Goal: Transaction & Acquisition: Book appointment/travel/reservation

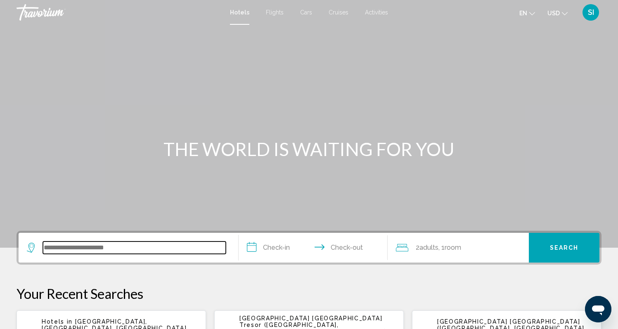
click at [56, 248] on input "Search widget" at bounding box center [134, 248] width 183 height 12
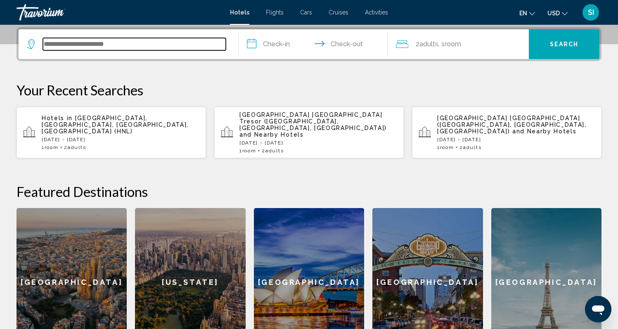
scroll to position [204, 0]
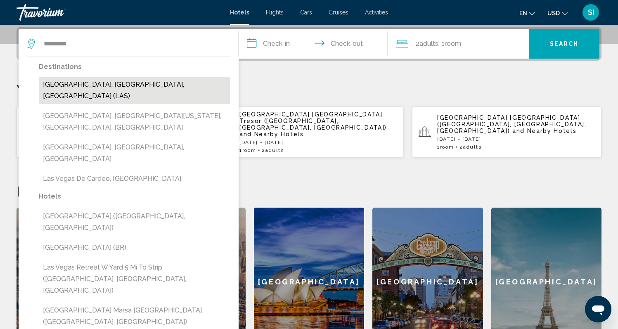
click at [101, 83] on button "[GEOGRAPHIC_DATA], [GEOGRAPHIC_DATA], [GEOGRAPHIC_DATA] (LAS)" at bounding box center [135, 90] width 192 height 27
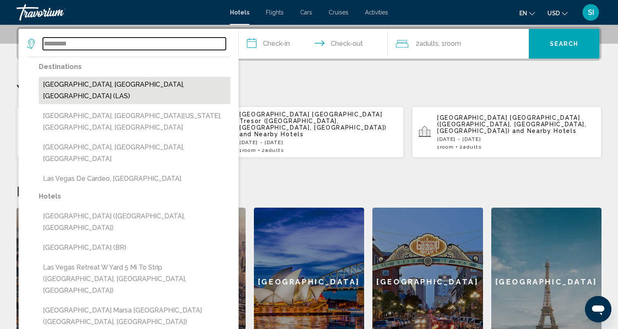
type input "**********"
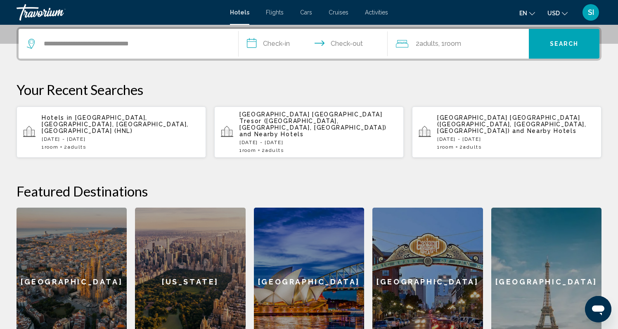
click at [275, 42] on input "**********" at bounding box center [315, 45] width 153 height 32
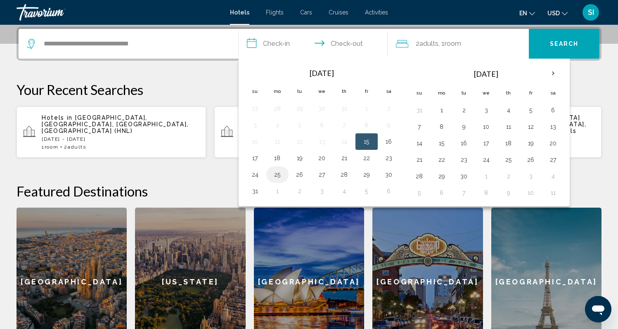
click at [276, 171] on button "25" at bounding box center [277, 175] width 13 height 12
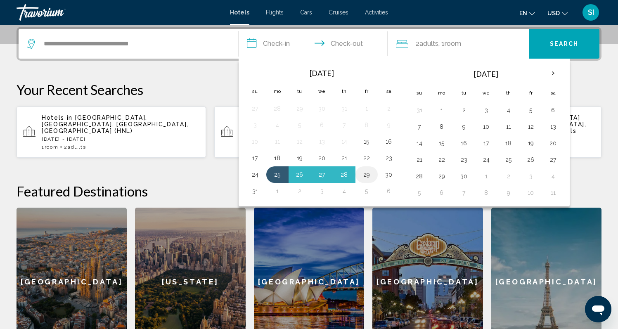
click at [369, 175] on button "29" at bounding box center [366, 175] width 13 height 12
type input "**********"
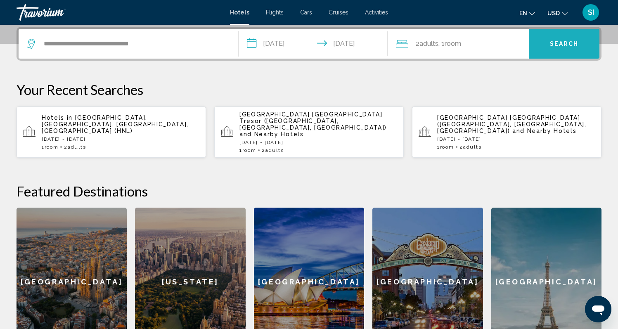
click at [550, 44] on button "Search" at bounding box center [564, 44] width 71 height 30
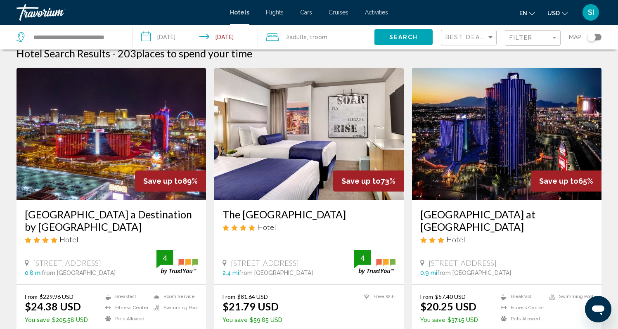
scroll to position [13, 0]
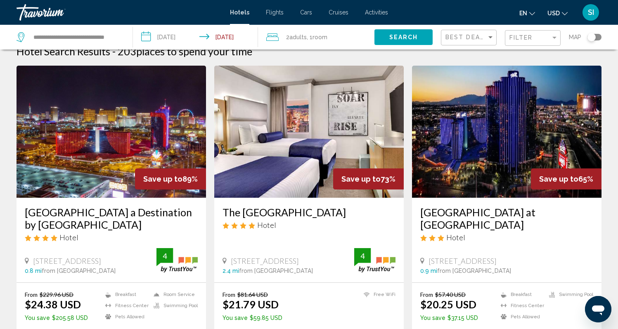
click at [104, 144] on img "Main content" at bounding box center [112, 132] width 190 height 132
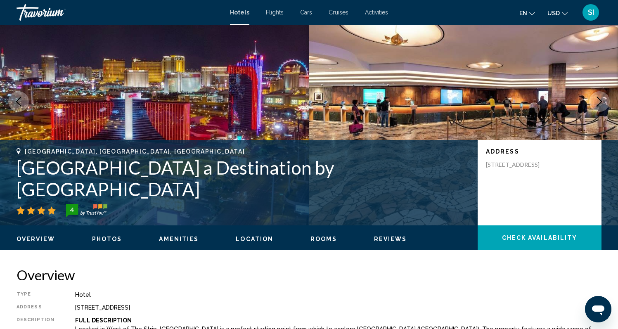
scroll to position [52, 0]
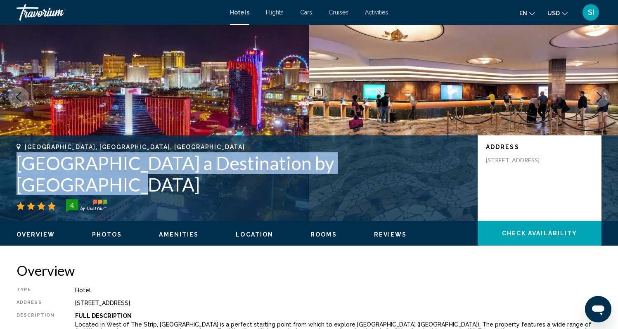
drag, startPoint x: 10, startPoint y: 187, endPoint x: 404, endPoint y: 183, distance: 394.0
click at [404, 183] on div "Las Vegas, NV, United States Rio Hotel & Casino a Destination by Hyatt Hotel 4 …" at bounding box center [309, 178] width 618 height 69
copy h1 "Rio Hotel & Casino a Destination by Hyatt Hotel"
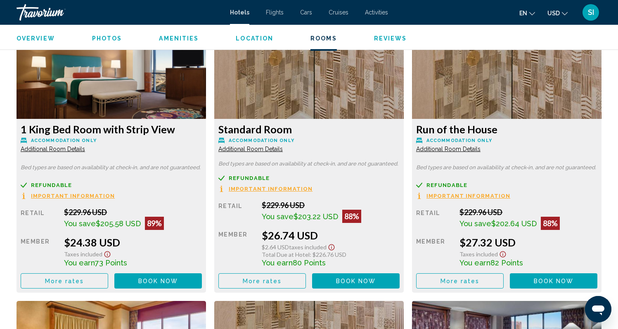
scroll to position [1155, 0]
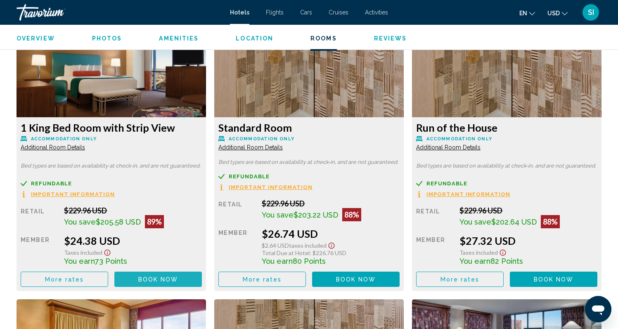
click at [162, 278] on span "Book now" at bounding box center [158, 279] width 40 height 7
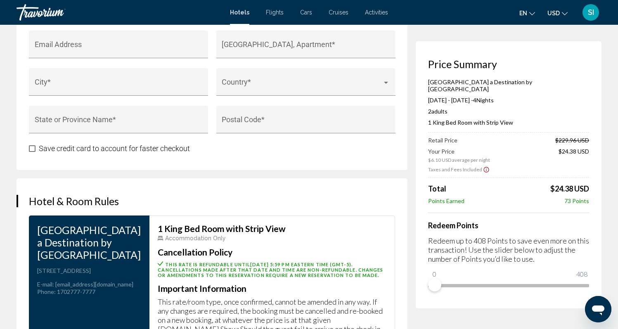
scroll to position [1204, 0]
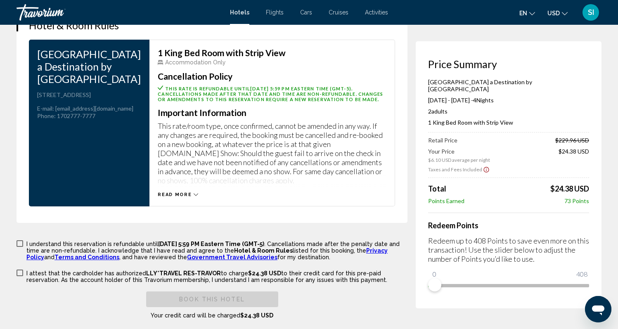
click at [180, 194] on span "Read more" at bounding box center [175, 194] width 34 height 5
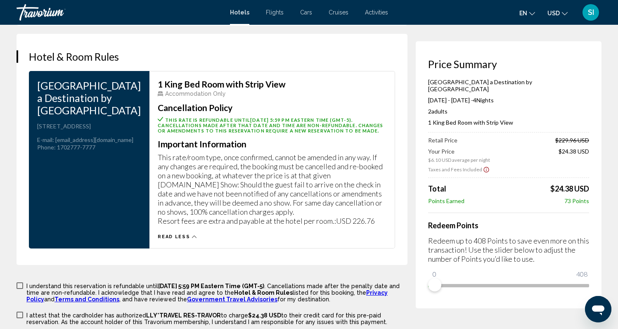
scroll to position [1169, 0]
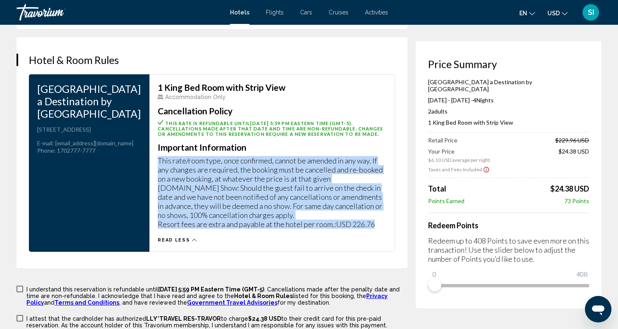
drag, startPoint x: 159, startPoint y: 161, endPoint x: 362, endPoint y: 217, distance: 211.2
click at [371, 228] on p "This rate/room type, once confirmed, cannot be amended in any way. If any chang…" at bounding box center [272, 192] width 229 height 73
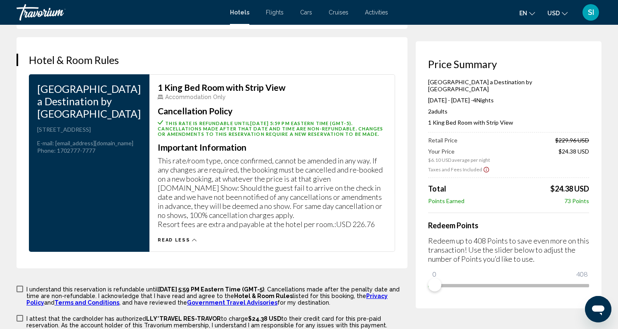
click at [352, 235] on div "Read less" at bounding box center [272, 238] width 229 height 10
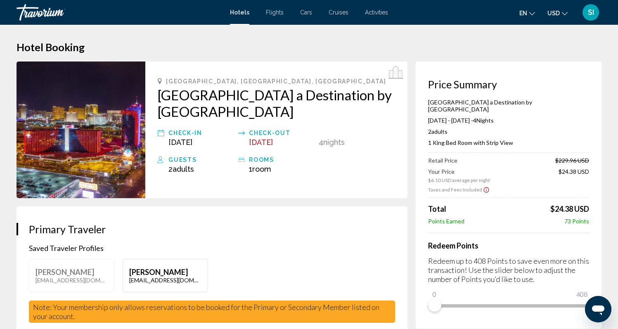
scroll to position [0, 0]
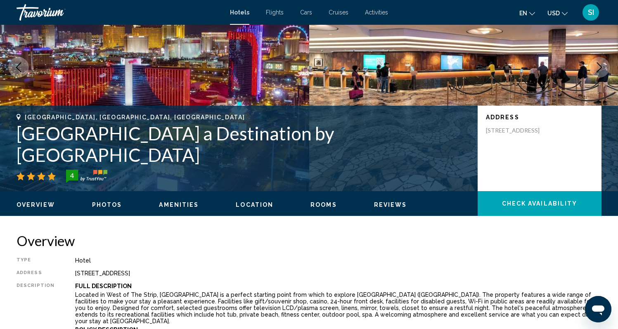
scroll to position [83, 0]
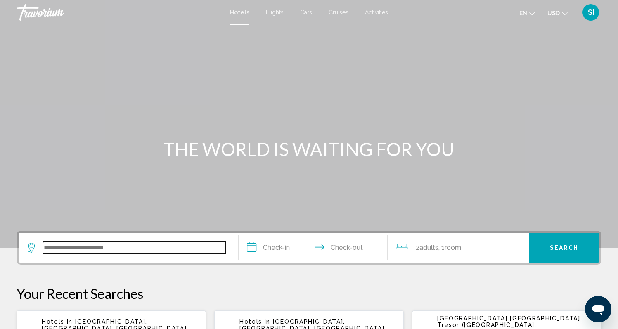
click at [60, 248] on input "Search widget" at bounding box center [134, 248] width 183 height 12
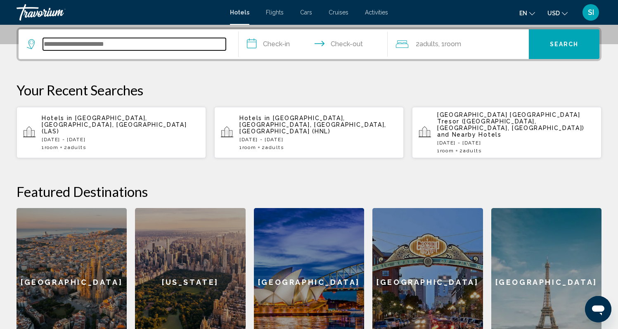
scroll to position [204, 0]
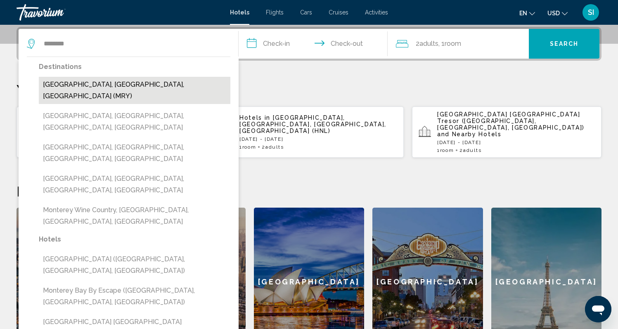
click at [149, 90] on button "[GEOGRAPHIC_DATA], [GEOGRAPHIC_DATA], [GEOGRAPHIC_DATA] (MRY)" at bounding box center [135, 90] width 192 height 27
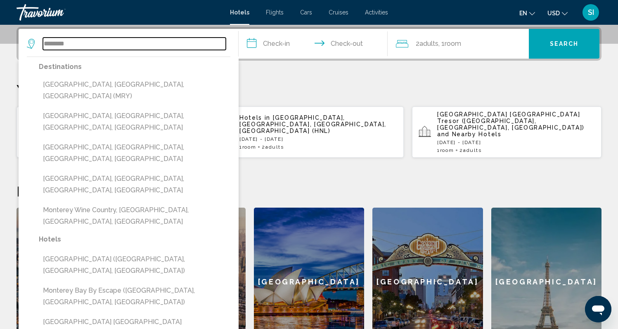
type input "**********"
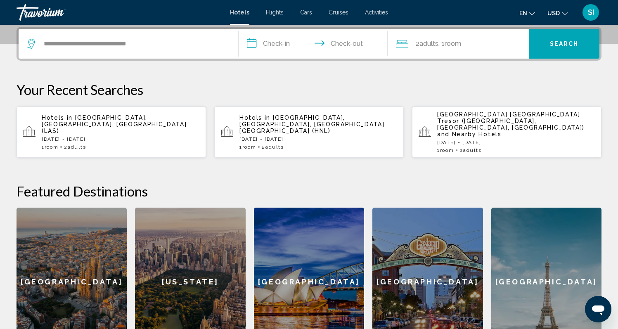
click at [264, 45] on input "**********" at bounding box center [315, 45] width 153 height 32
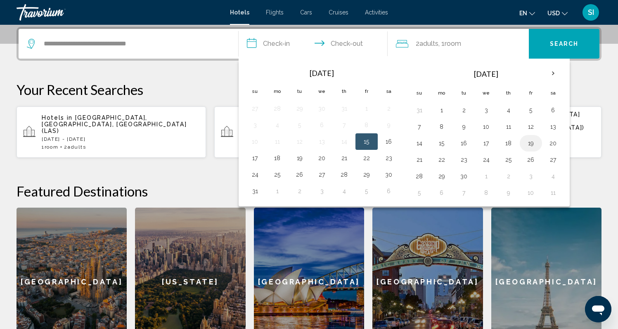
click at [533, 143] on button "19" at bounding box center [530, 144] width 13 height 12
click at [422, 159] on button "21" at bounding box center [419, 160] width 13 height 12
type input "**********"
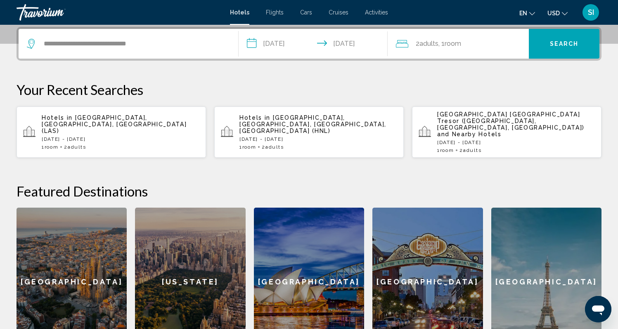
click at [562, 47] on span "Search" at bounding box center [564, 44] width 29 height 7
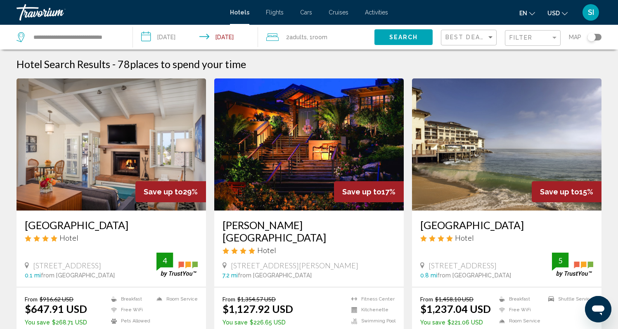
click at [128, 135] on img "Main content" at bounding box center [112, 144] width 190 height 132
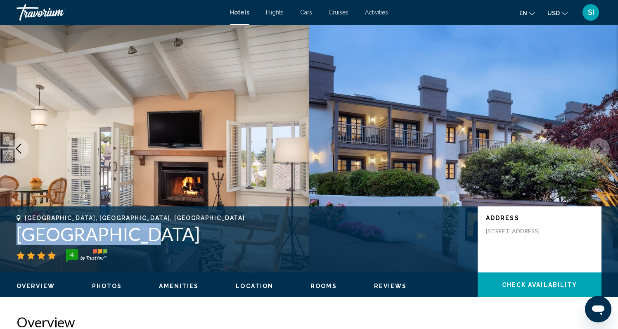
drag, startPoint x: 17, startPoint y: 237, endPoint x: 128, endPoint y: 242, distance: 111.2
click at [128, 242] on h1 "Hotel Pacific" at bounding box center [243, 233] width 453 height 21
copy h1 "Hotel Pacific"
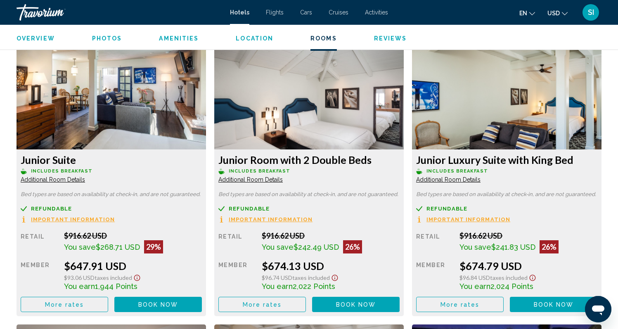
scroll to position [1133, 0]
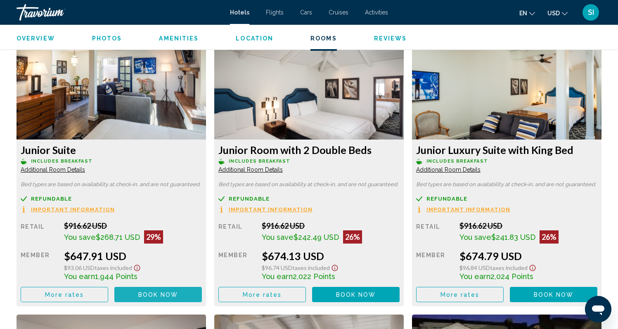
click at [153, 292] on span "Book now" at bounding box center [158, 295] width 40 height 7
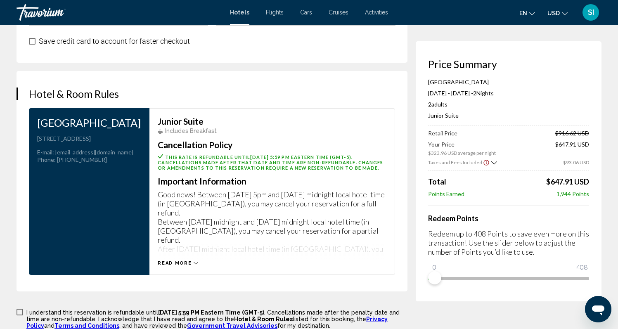
scroll to position [1174, 0]
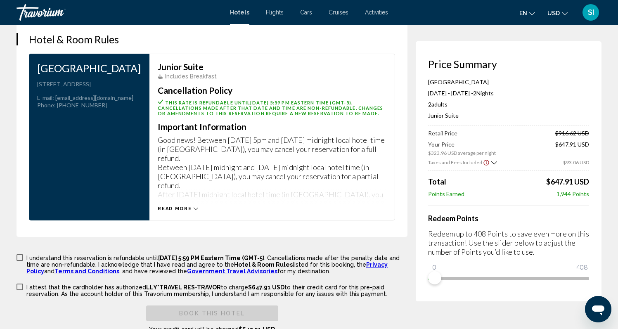
click at [173, 211] on span "Read more" at bounding box center [175, 208] width 34 height 5
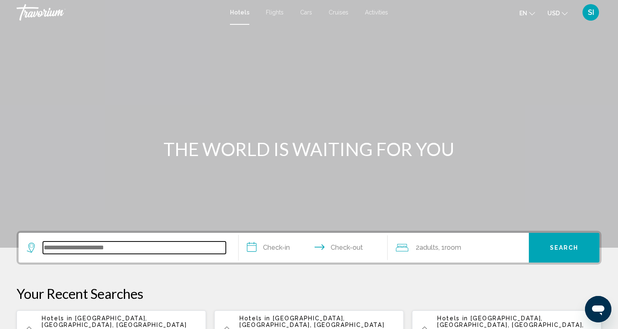
drag, startPoint x: 69, startPoint y: 247, endPoint x: 74, endPoint y: 247, distance: 5.0
click at [69, 247] on input "Search widget" at bounding box center [134, 248] width 183 height 12
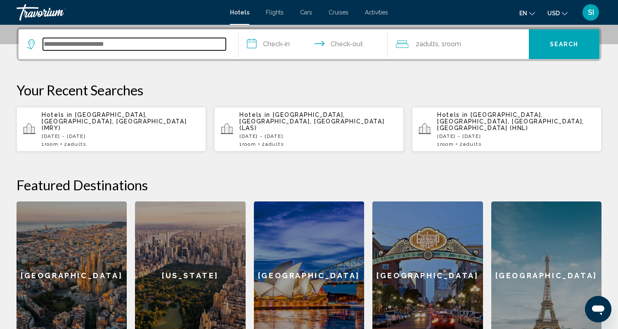
scroll to position [204, 0]
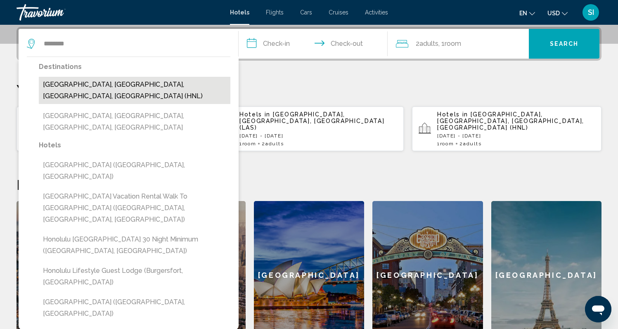
click at [151, 89] on button "[GEOGRAPHIC_DATA], [GEOGRAPHIC_DATA], [GEOGRAPHIC_DATA], [GEOGRAPHIC_DATA] (HNL)" at bounding box center [135, 90] width 192 height 27
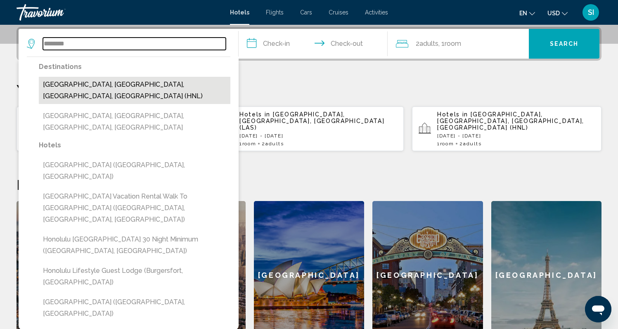
type input "**********"
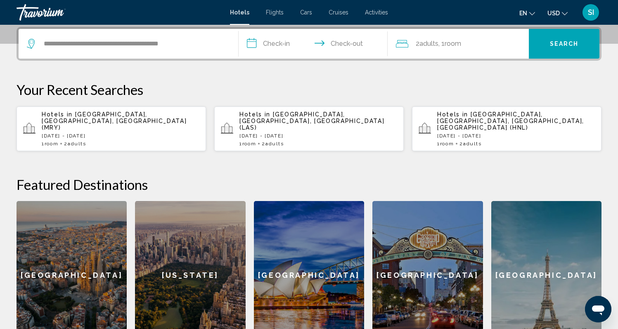
click at [273, 46] on input "**********" at bounding box center [315, 45] width 153 height 32
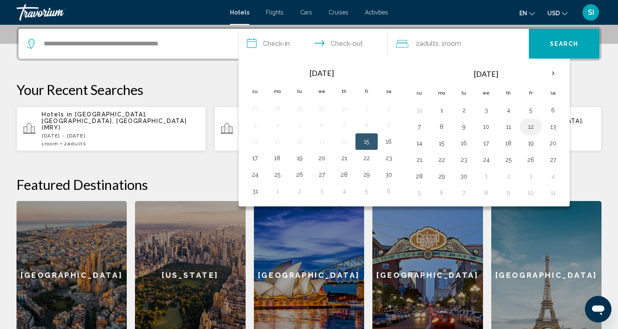
click at [531, 123] on button "12" at bounding box center [530, 127] width 13 height 12
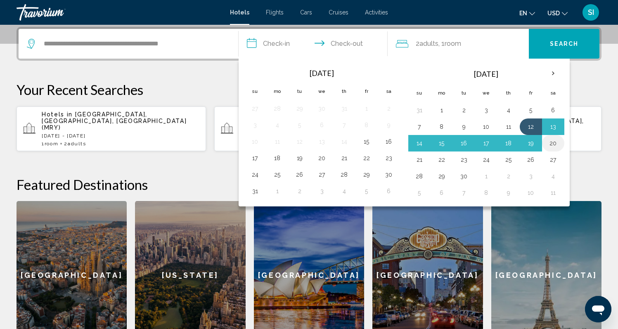
click at [557, 145] on button "20" at bounding box center [553, 144] width 13 height 12
type input "**********"
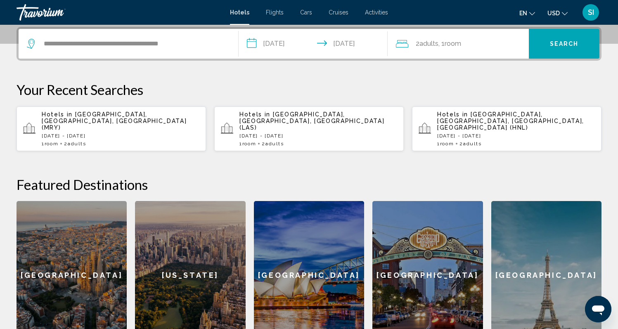
click at [567, 43] on span "Search" at bounding box center [564, 44] width 29 height 7
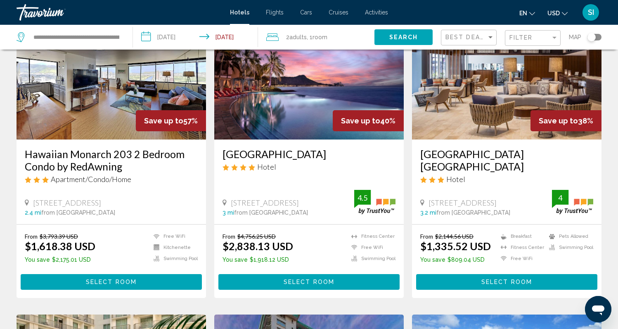
scroll to position [71, 0]
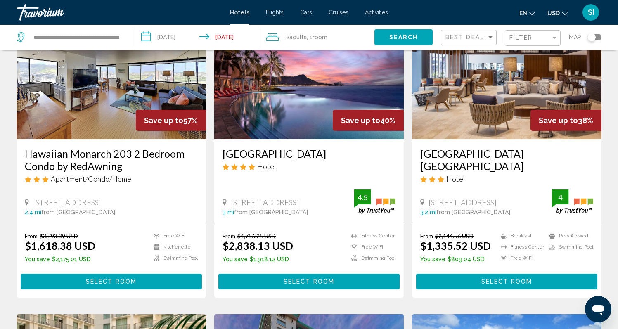
click at [86, 107] on img "Main content" at bounding box center [112, 73] width 190 height 132
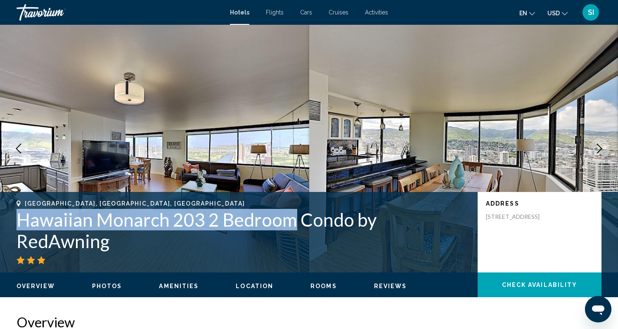
drag, startPoint x: 17, startPoint y: 236, endPoint x: 290, endPoint y: 235, distance: 273.4
click at [290, 235] on h1 "Hawaiian Monarch 203 2 Bedroom Condo by RedAwning" at bounding box center [243, 230] width 453 height 43
copy h1 "Hawaiian Monarch 203 2 Bedroom"
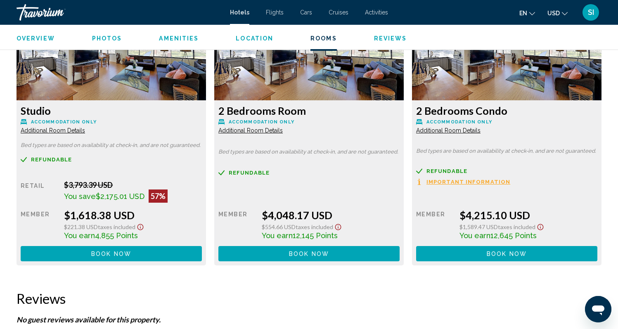
scroll to position [1156, 0]
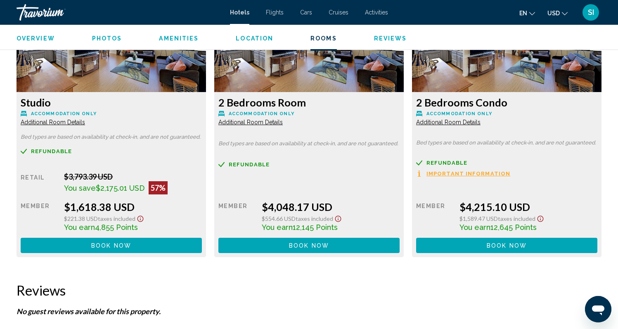
click at [131, 246] on span "Book now" at bounding box center [111, 245] width 40 height 7
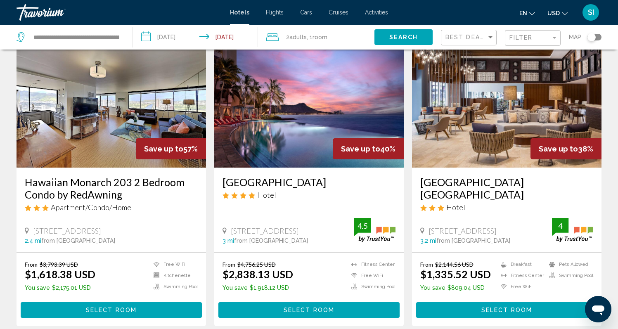
scroll to position [43, 0]
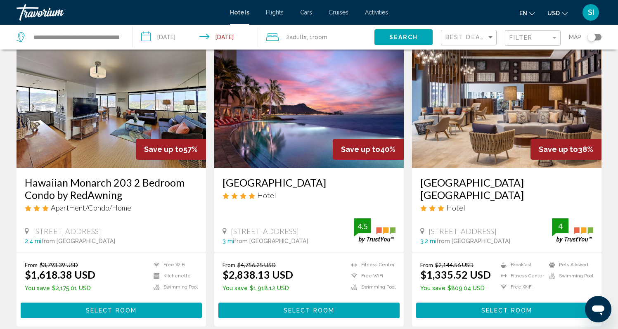
click at [484, 308] on span "Select Room" at bounding box center [506, 311] width 51 height 7
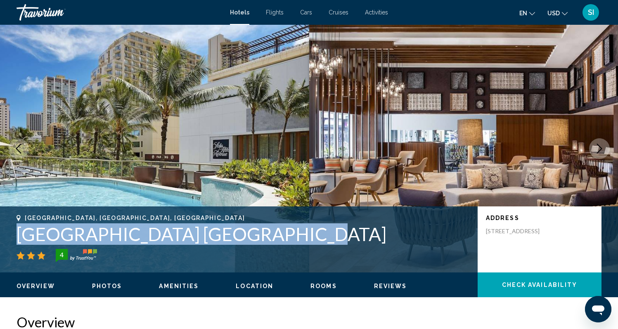
drag, startPoint x: 282, startPoint y: 241, endPoint x: 14, endPoint y: 237, distance: 268.4
click at [14, 237] on div "Honolulu, HI, United States Hilton Garden Inn Waikiki Beach 4 Address 2330 Kuhi…" at bounding box center [309, 240] width 618 height 50
copy h1 "Hilton Garden Inn Waikiki Beach"
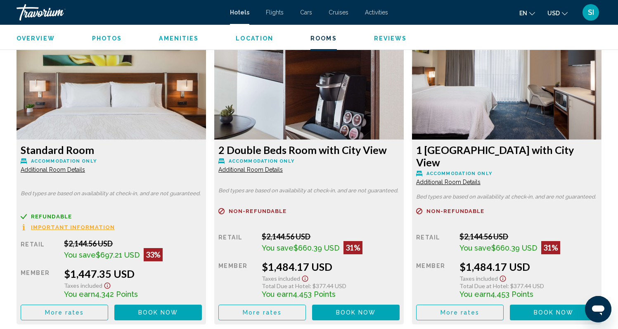
scroll to position [1412, 0]
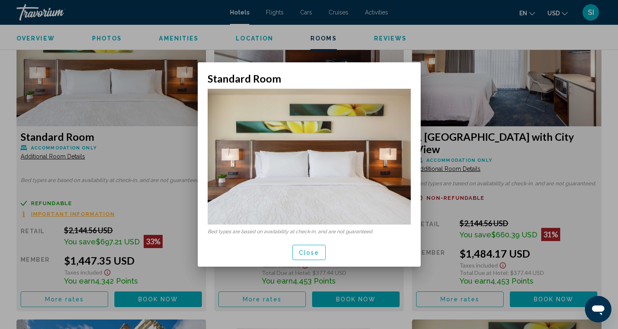
click at [311, 254] on span "Close" at bounding box center [309, 252] width 21 height 7
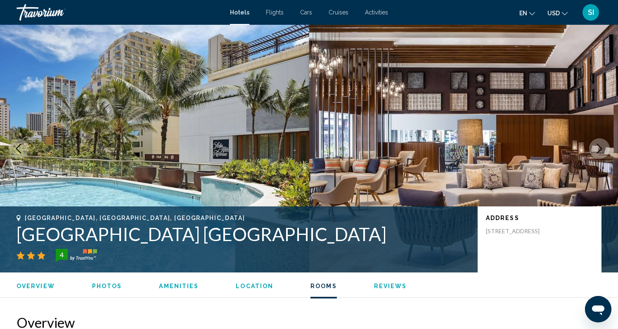
scroll to position [1412, 0]
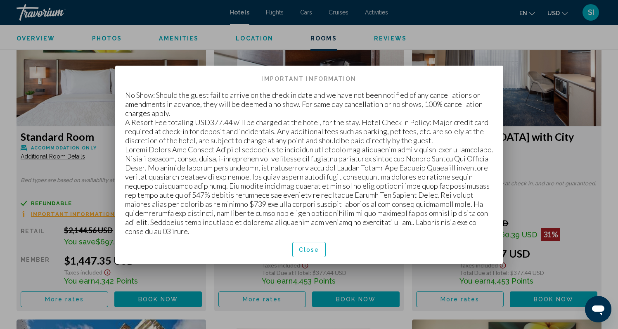
click at [313, 251] on span "Close" at bounding box center [309, 250] width 21 height 7
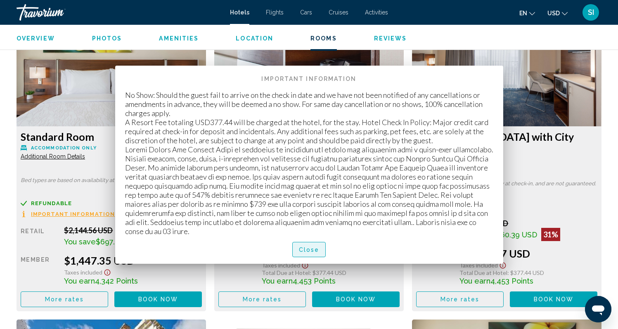
scroll to position [1412, 0]
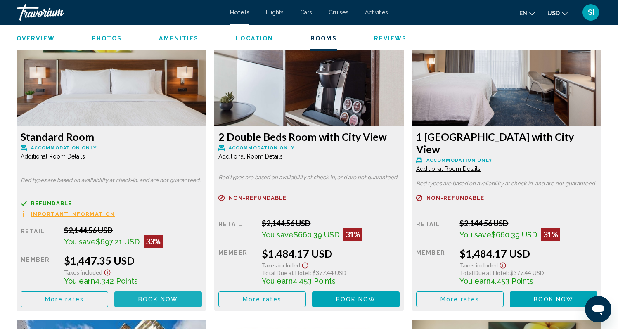
click at [154, 296] on span "Book now" at bounding box center [158, 299] width 40 height 7
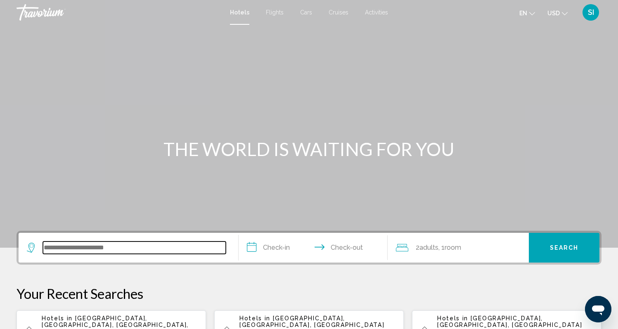
click at [121, 250] on input "Search widget" at bounding box center [134, 248] width 183 height 12
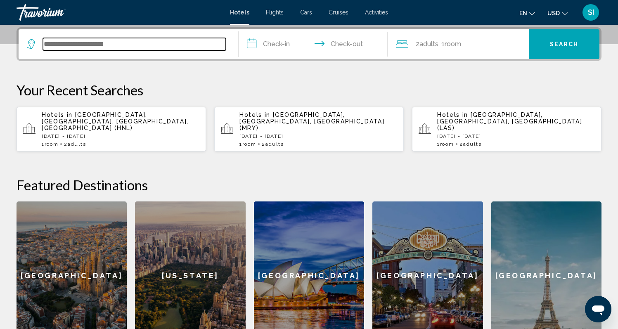
scroll to position [204, 0]
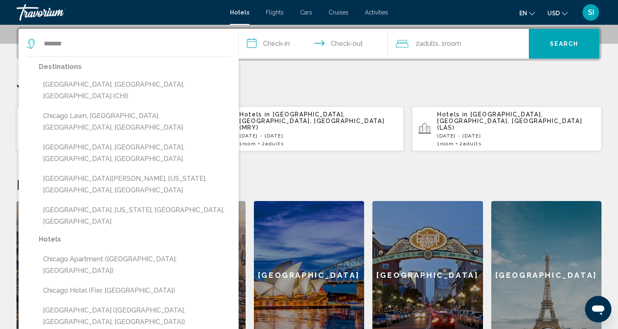
click at [90, 83] on button "[GEOGRAPHIC_DATA], [GEOGRAPHIC_DATA], [GEOGRAPHIC_DATA] (CHI)" at bounding box center [135, 90] width 192 height 27
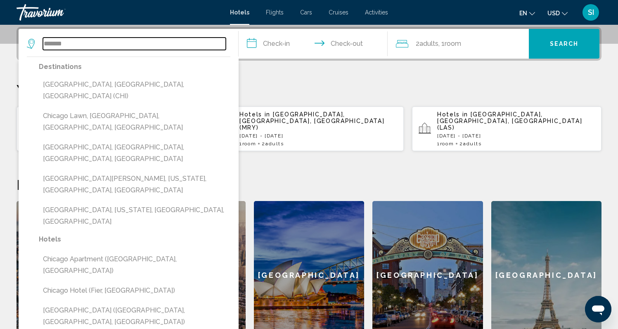
type input "**********"
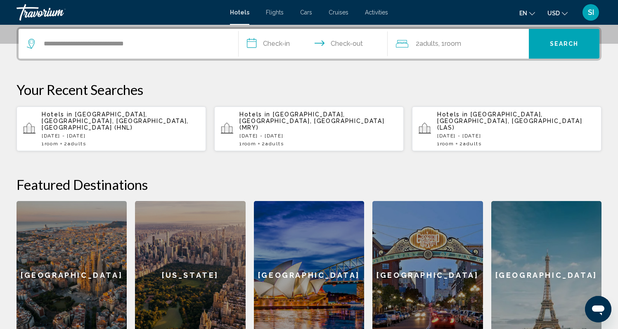
click at [269, 43] on input "**********" at bounding box center [315, 45] width 153 height 32
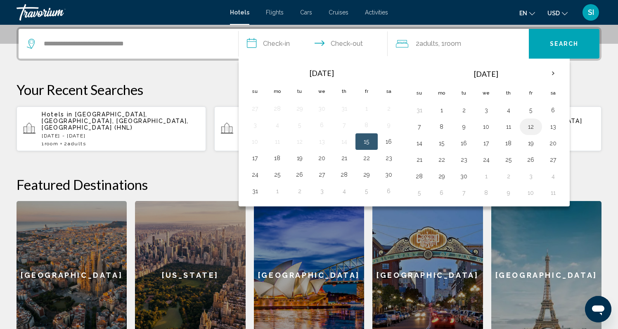
click at [528, 126] on button "12" at bounding box center [530, 127] width 13 height 12
click at [419, 140] on button "14" at bounding box center [419, 144] width 13 height 12
type input "**********"
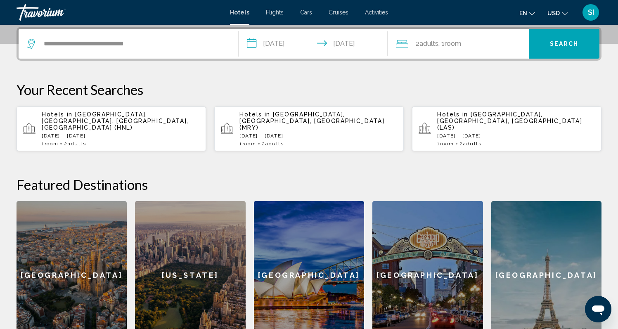
click at [566, 42] on span "Search" at bounding box center [564, 44] width 29 height 7
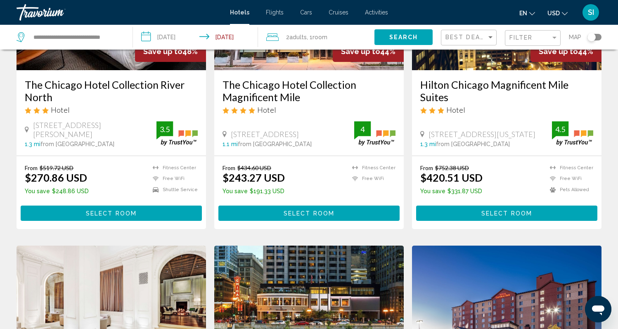
scroll to position [138, 0]
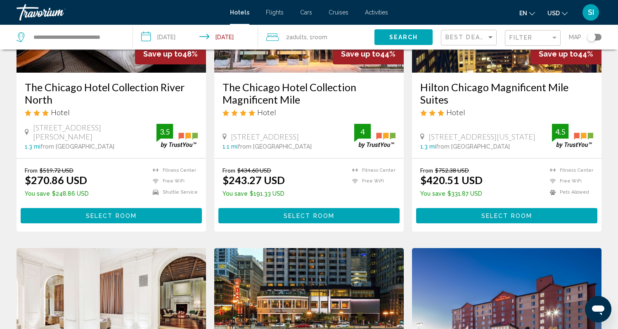
click at [513, 140] on div "[STREET_ADDRESS][US_STATE] 1.3 mi from [GEOGRAPHIC_DATA] from hotel" at bounding box center [486, 141] width 132 height 18
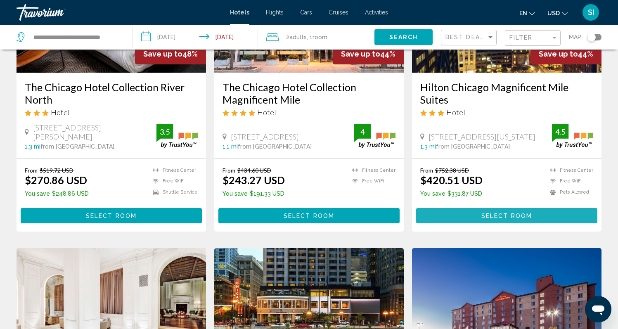
click at [503, 218] on span "Select Room" at bounding box center [506, 216] width 51 height 7
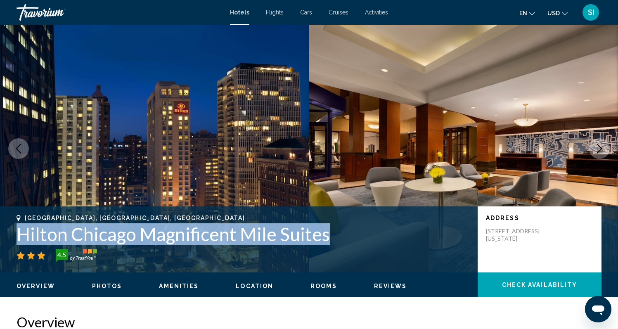
drag, startPoint x: 332, startPoint y: 235, endPoint x: 8, endPoint y: 231, distance: 323.8
click at [9, 232] on div "[GEOGRAPHIC_DATA], [GEOGRAPHIC_DATA], [GEOGRAPHIC_DATA] Hilton Chicago Magnific…" at bounding box center [309, 240] width 618 height 50
copy h1 "Hilton Chicago Magnificent Mile Suites"
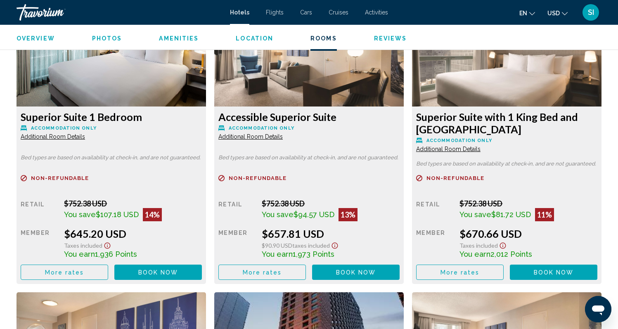
scroll to position [1746, 0]
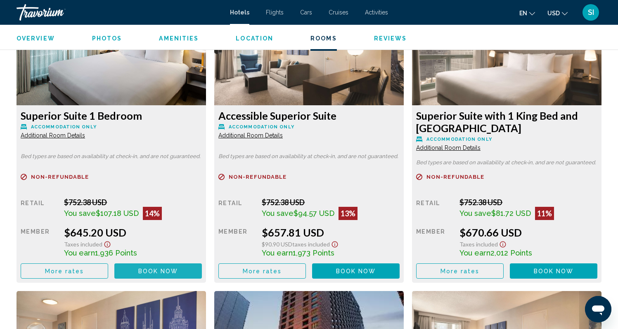
click at [154, 268] on span "Book now" at bounding box center [158, 271] width 40 height 7
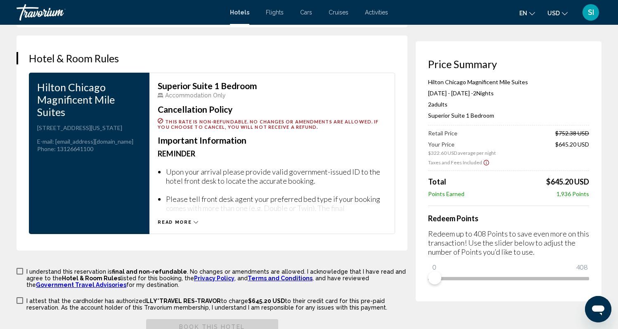
scroll to position [1154, 0]
click at [194, 222] on icon "Main content" at bounding box center [196, 223] width 5 height 5
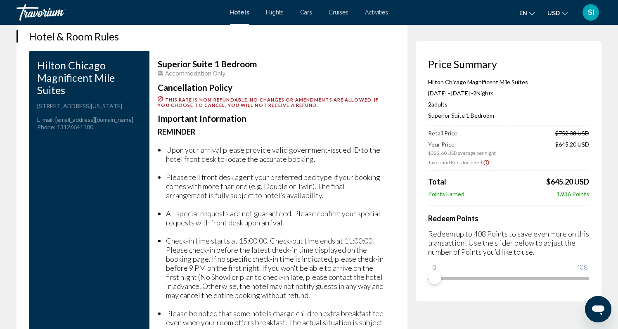
scroll to position [1125, 0]
